Goal: Transaction & Acquisition: Register for event/course

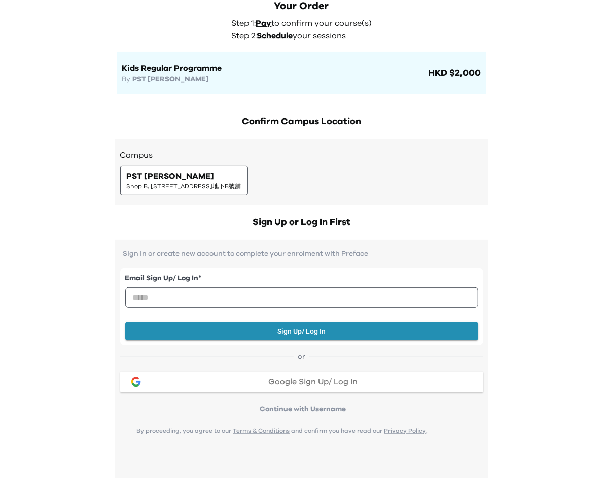
scroll to position [74, 0]
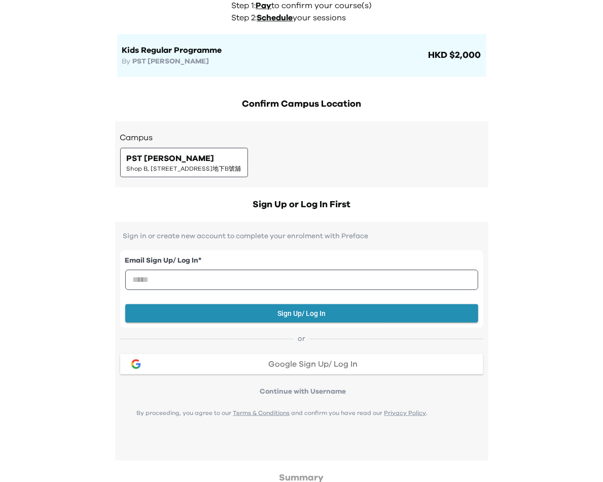
click at [218, 293] on div "Email Sign Up/ Log In *" at bounding box center [301, 276] width 353 height 43
click at [218, 278] on input "email" at bounding box center [301, 279] width 353 height 20
click at [252, 224] on div "Sign in or create new account to complete your enrolment with Preface Email Sig…" at bounding box center [301, 341] width 373 height 239
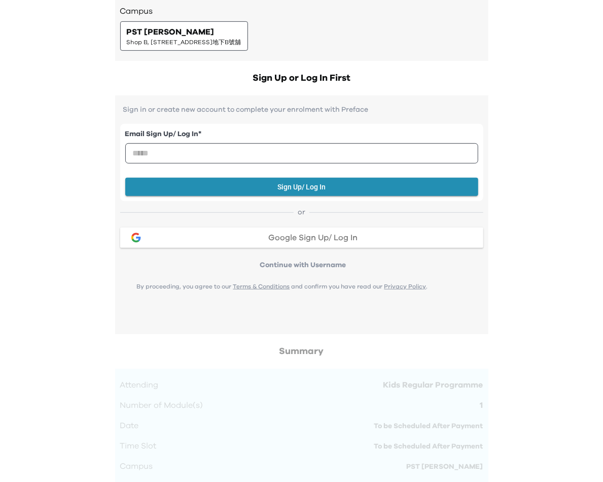
scroll to position [217, 0]
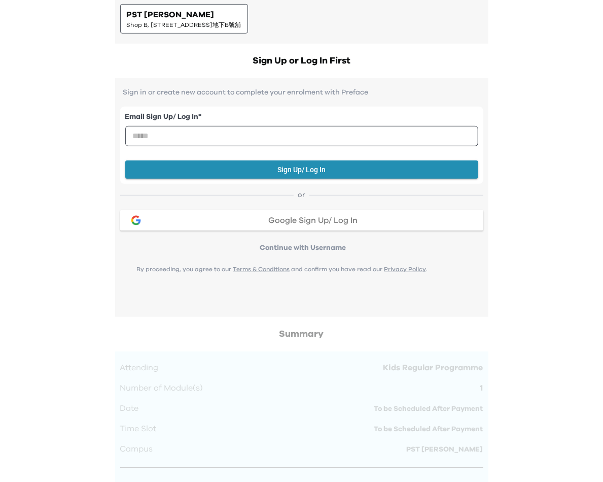
click at [252, 223] on div "Google Sign Up/ Log In" at bounding box center [313, 220] width 324 height 8
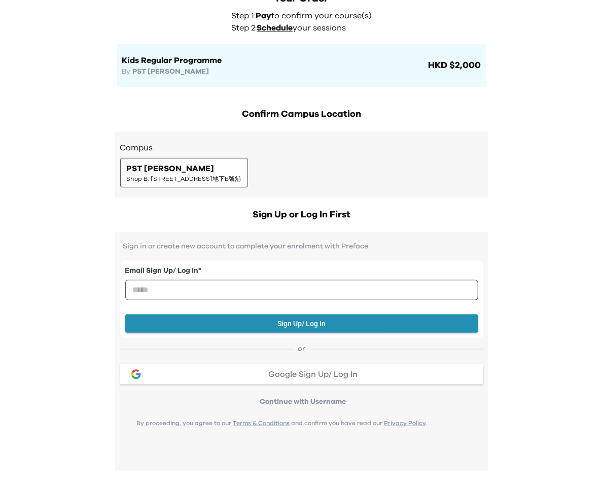
scroll to position [0, 0]
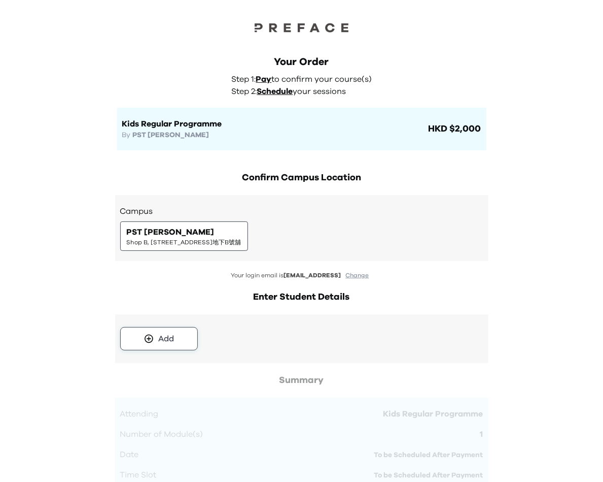
click at [187, 339] on button "Add" at bounding box center [159, 338] width 78 height 23
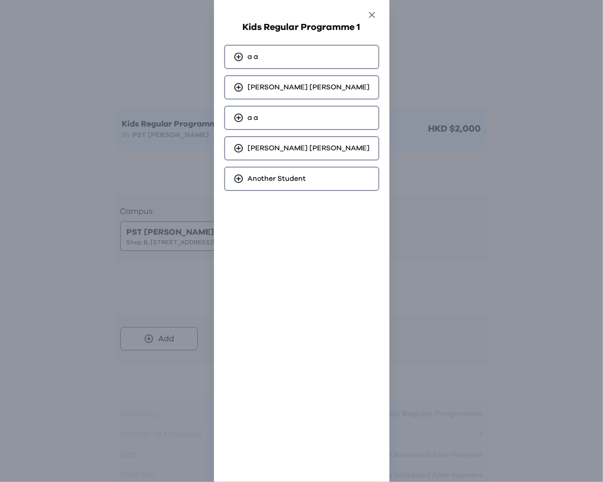
click at [367, 15] on icon "button" at bounding box center [372, 15] width 11 height 11
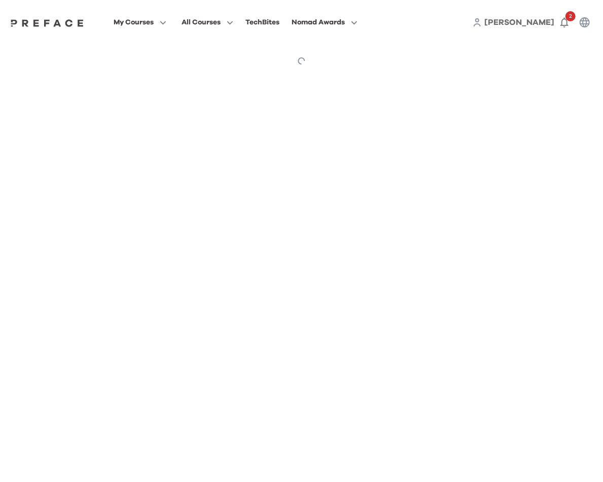
click at [545, 15] on div "Ann Wong 2" at bounding box center [534, 22] width 122 height 20
click at [543, 24] on span "Ann Wong" at bounding box center [520, 22] width 70 height 8
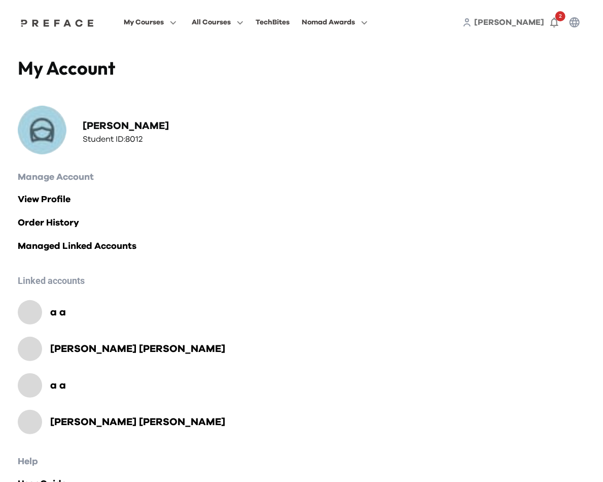
scroll to position [42, 0]
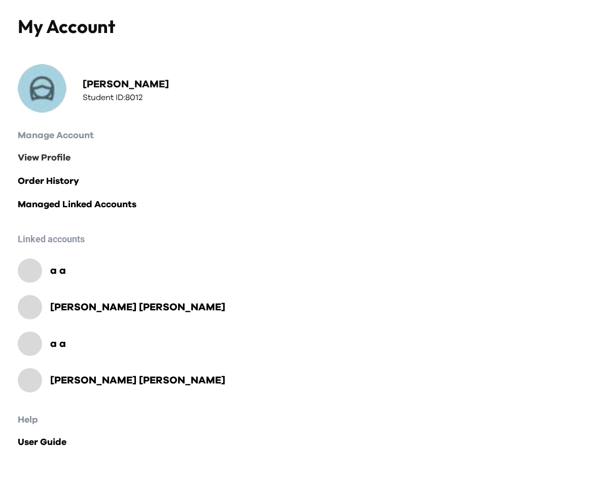
click at [63, 154] on link "View Profile" at bounding box center [302, 158] width 568 height 14
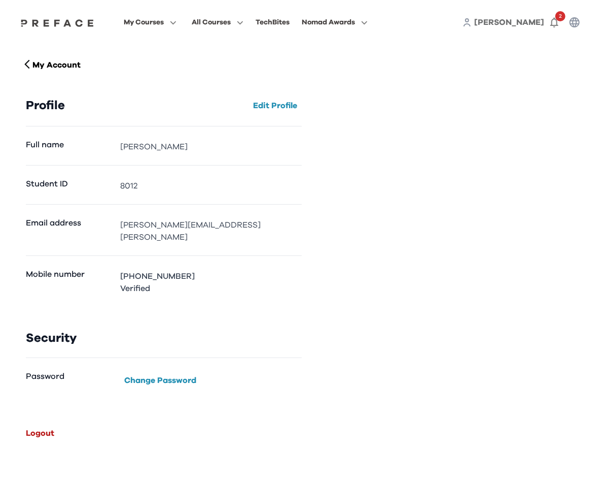
click at [45, 425] on button "Logout" at bounding box center [40, 433] width 37 height 16
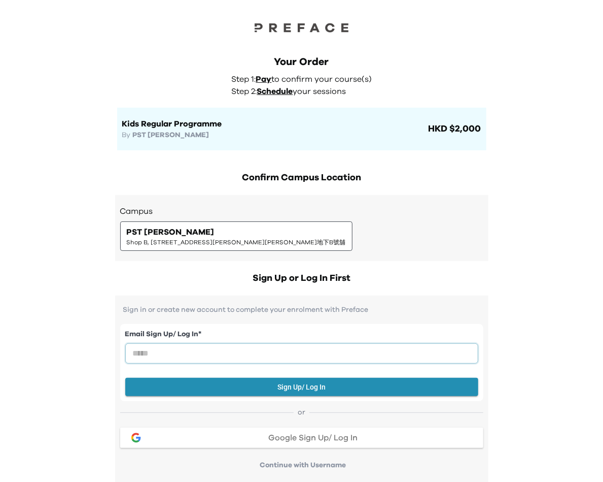
click at [364, 344] on input "email" at bounding box center [301, 353] width 353 height 20
type input "**********"
click at [280, 392] on button "Sign Up/ Log In" at bounding box center [301, 387] width 353 height 19
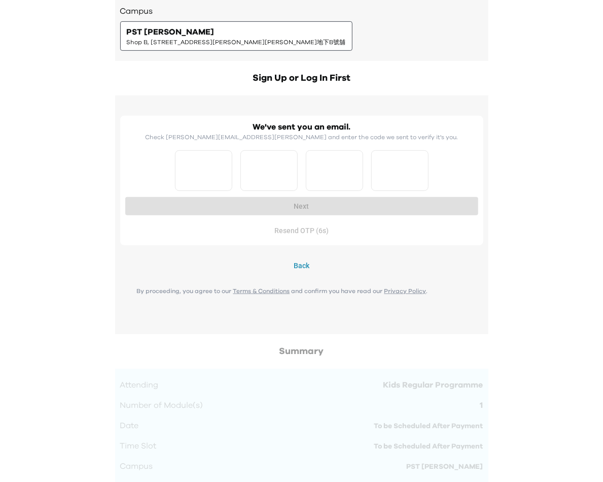
scroll to position [197, 0]
